Goal: Task Accomplishment & Management: Use online tool/utility

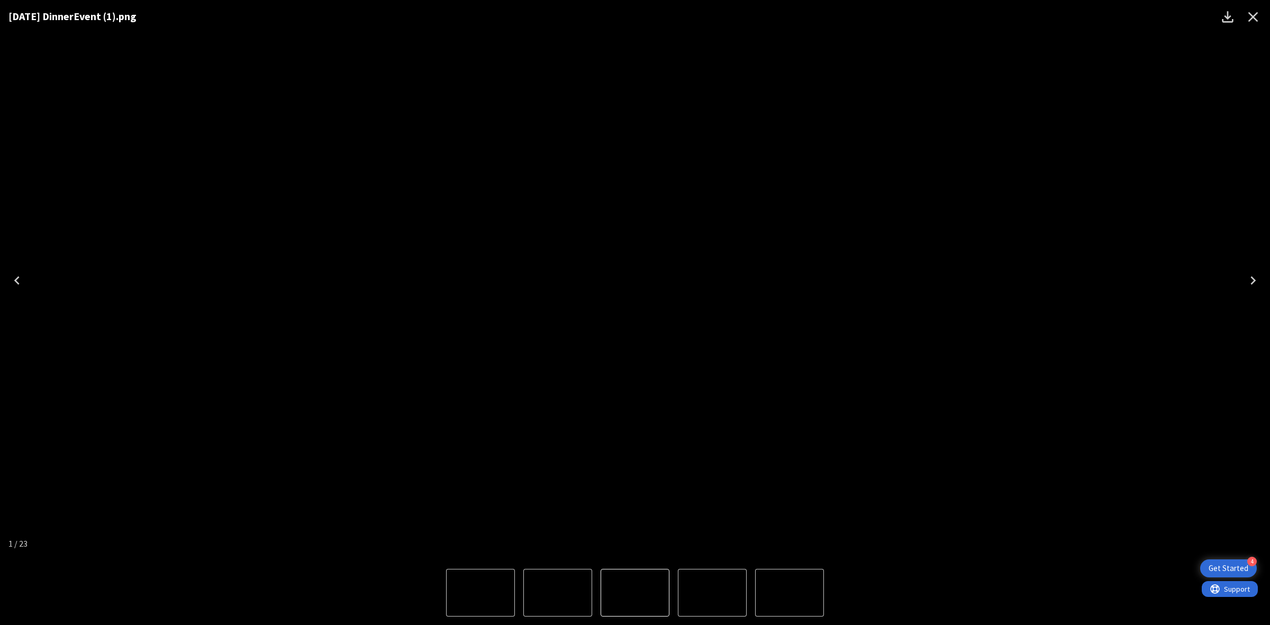
click at [1253, 23] on icon "Close" at bounding box center [1253, 16] width 17 height 17
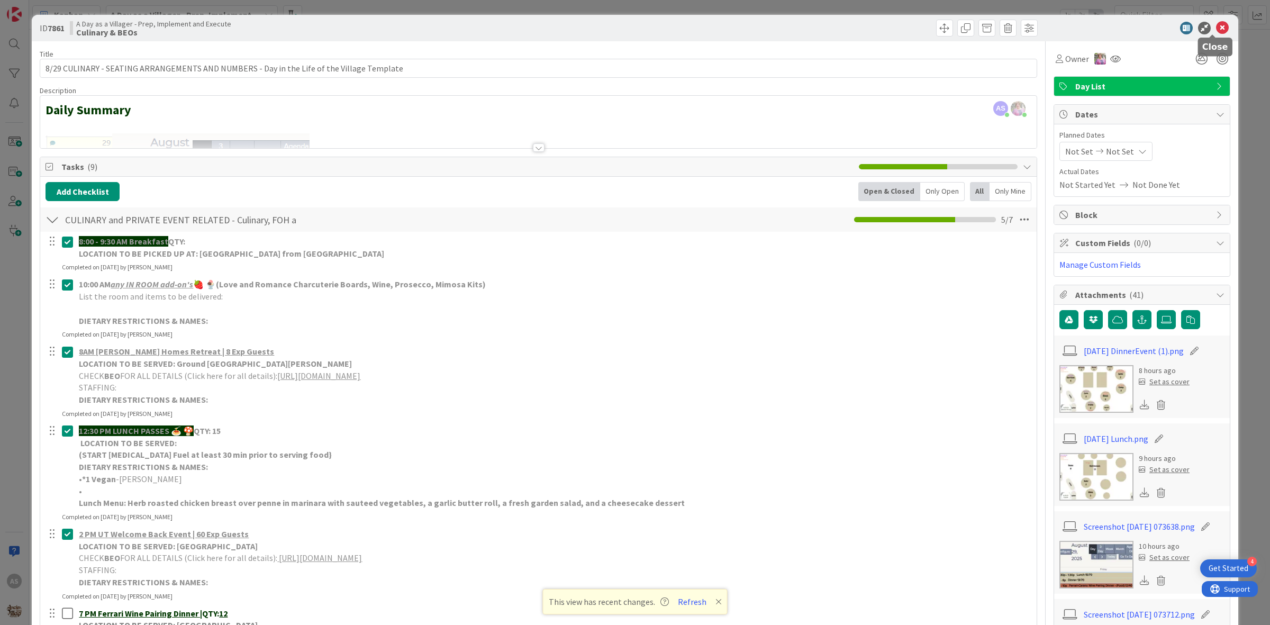
drag, startPoint x: 1216, startPoint y: 26, endPoint x: 1152, endPoint y: 52, distance: 69.4
click at [1216, 26] on icon at bounding box center [1222, 28] width 13 height 13
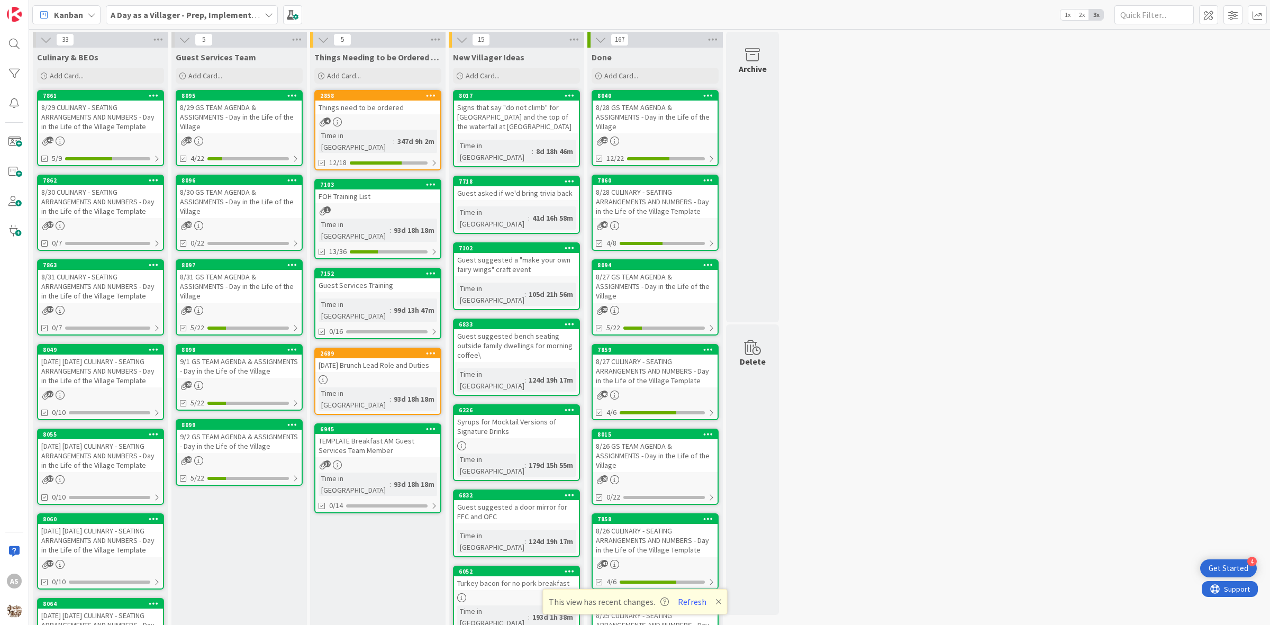
click at [98, 200] on div "8/30 CULINARY - SEATING ARRANGEMENTS AND NUMBERS - Day in the Life of the Villa…" at bounding box center [100, 201] width 125 height 33
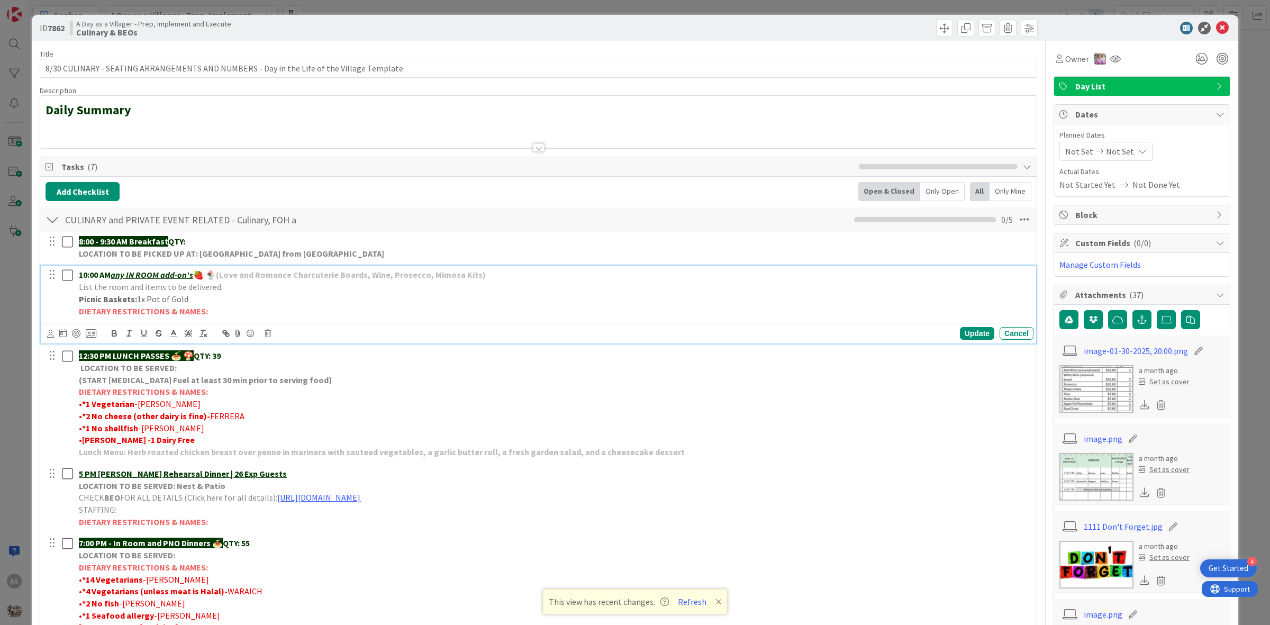
click at [220, 302] on p "Picnic Baskets: 1x Pot of Gold" at bounding box center [554, 299] width 951 height 12
click at [218, 303] on p "Picnic Baskets: 1x Pot of Gold, 1x" at bounding box center [554, 299] width 951 height 12
click at [975, 336] on div "Update" at bounding box center [977, 333] width 34 height 13
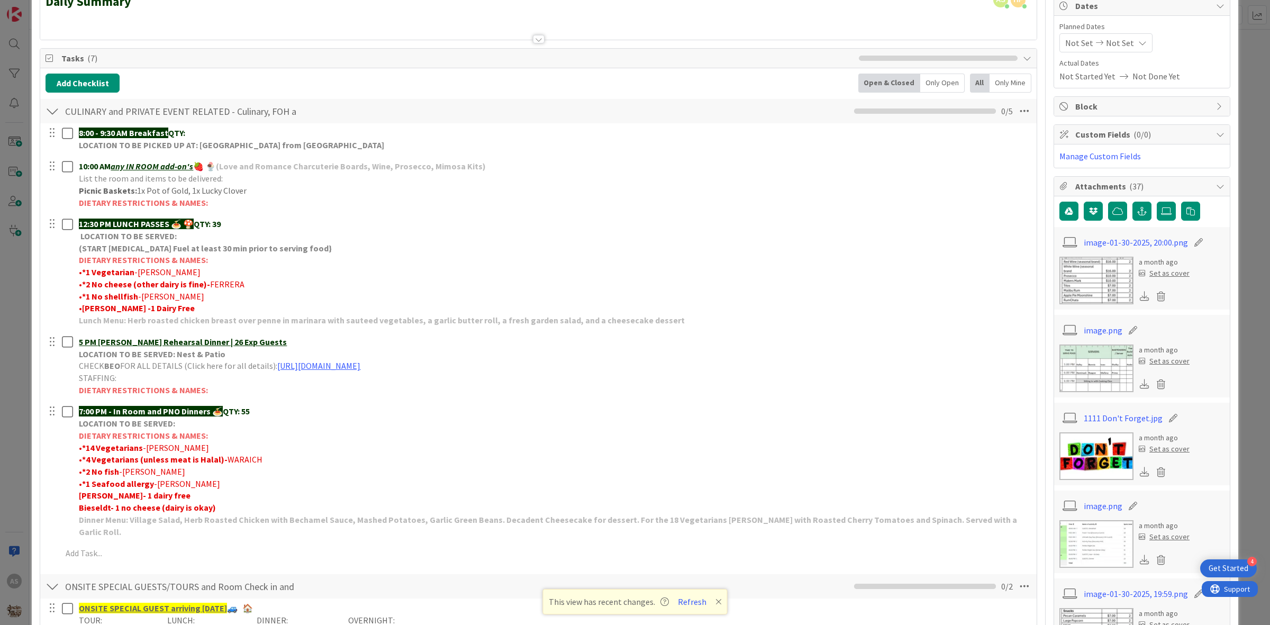
scroll to position [132, 0]
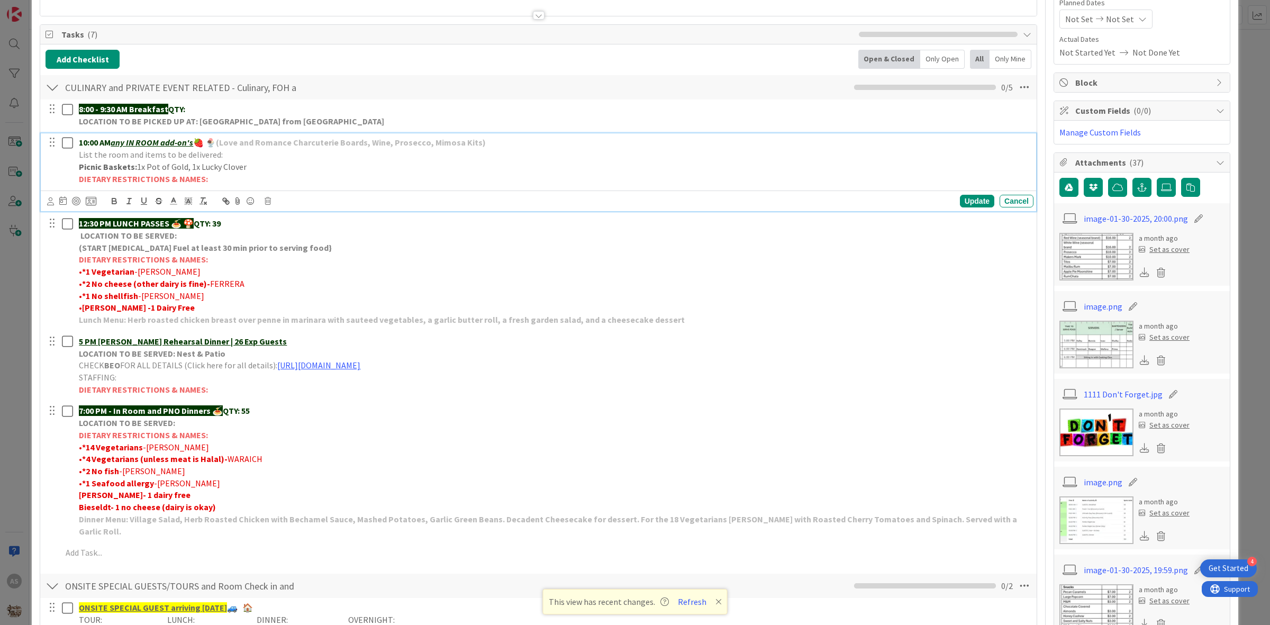
drag, startPoint x: 284, startPoint y: 173, endPoint x: 234, endPoint y: 32, distance: 149.1
click at [285, 171] on div "10:00 AM any IN ROOM add-on's 🍓 🍨 (Love and Romance Charcuterie Boards, Wine, P…" at bounding box center [554, 160] width 959 height 55
